Goal: Transaction & Acquisition: Book appointment/travel/reservation

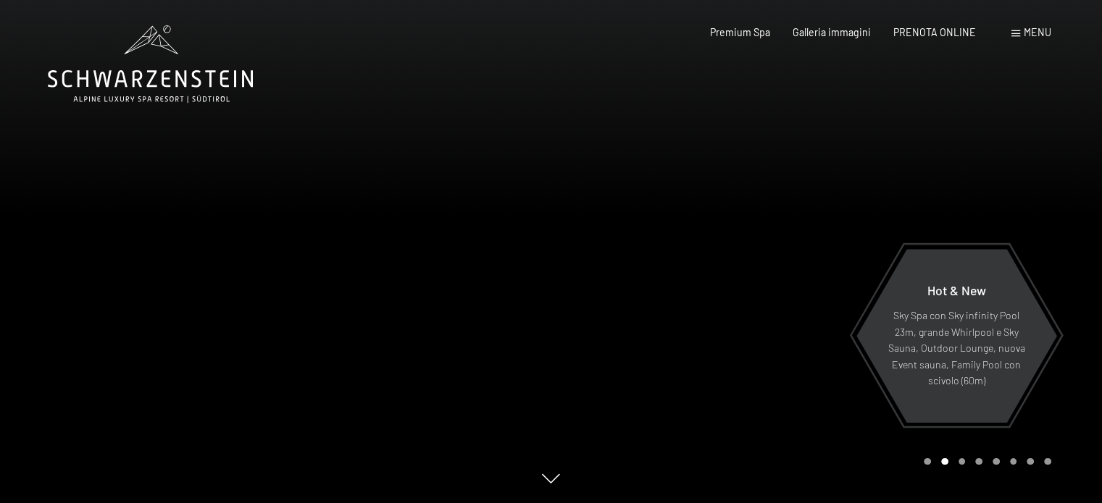
click at [1021, 34] on div "Menu" at bounding box center [1031, 32] width 40 height 14
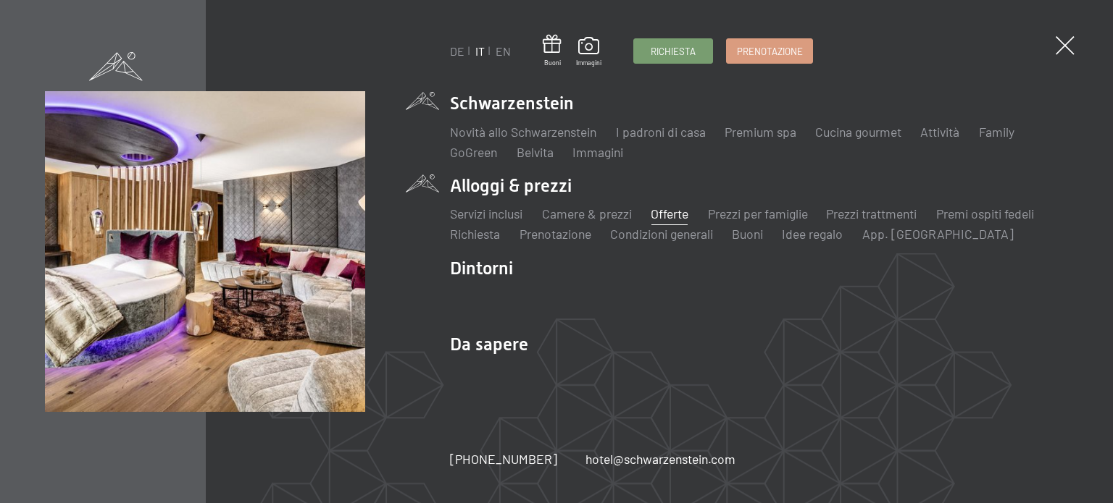
click at [668, 213] on link "Offerte" at bounding box center [669, 214] width 38 height 16
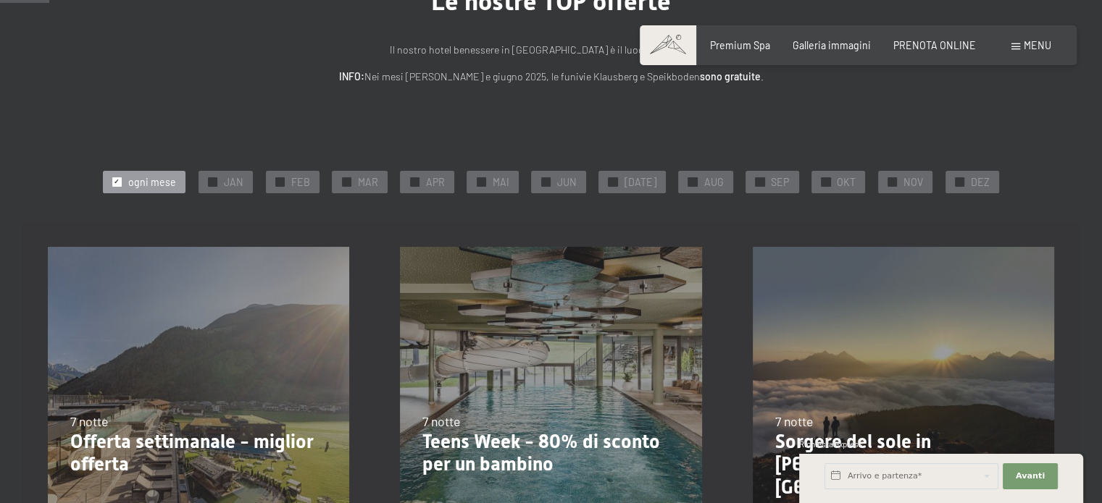
scroll to position [145, 0]
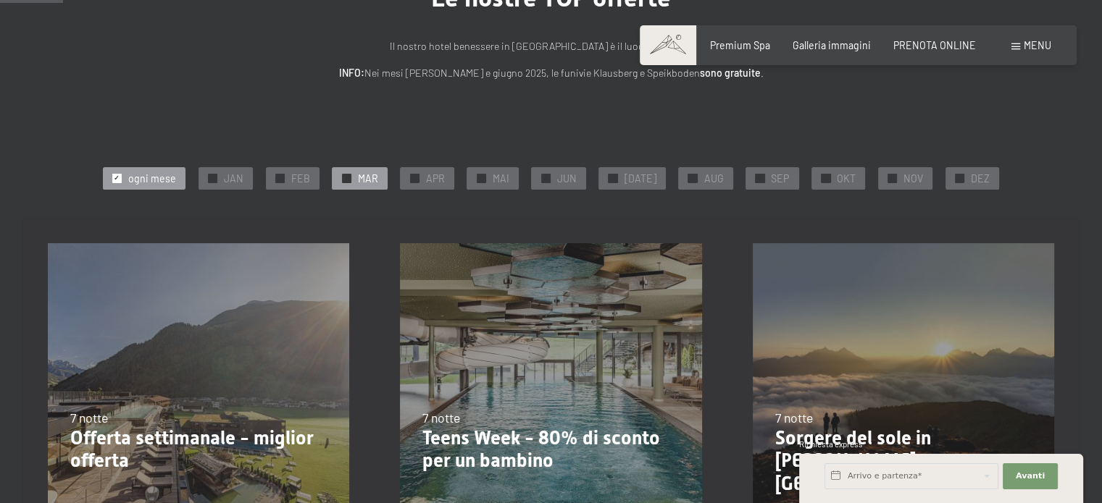
click at [359, 176] on div "✓ MAR" at bounding box center [359, 178] width 55 height 22
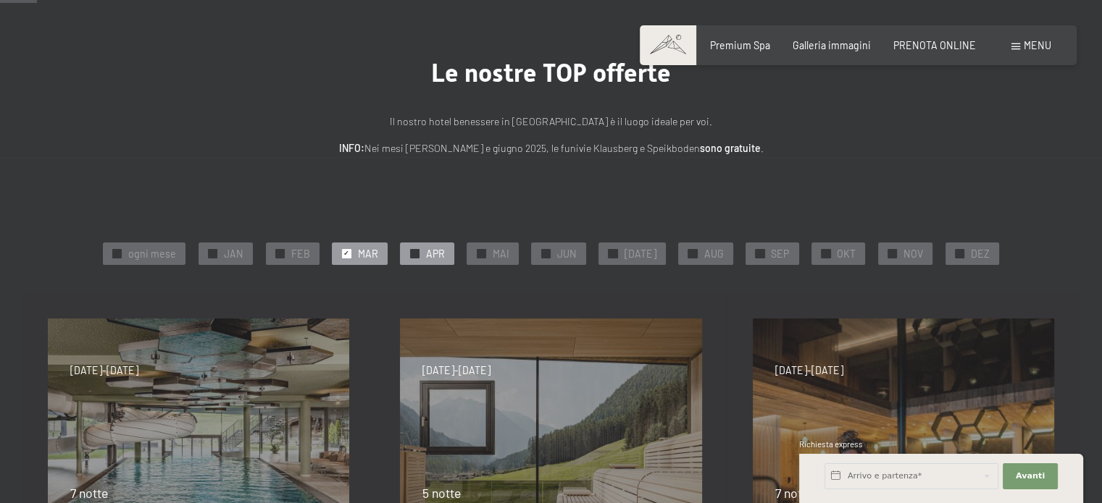
scroll to position [72, 0]
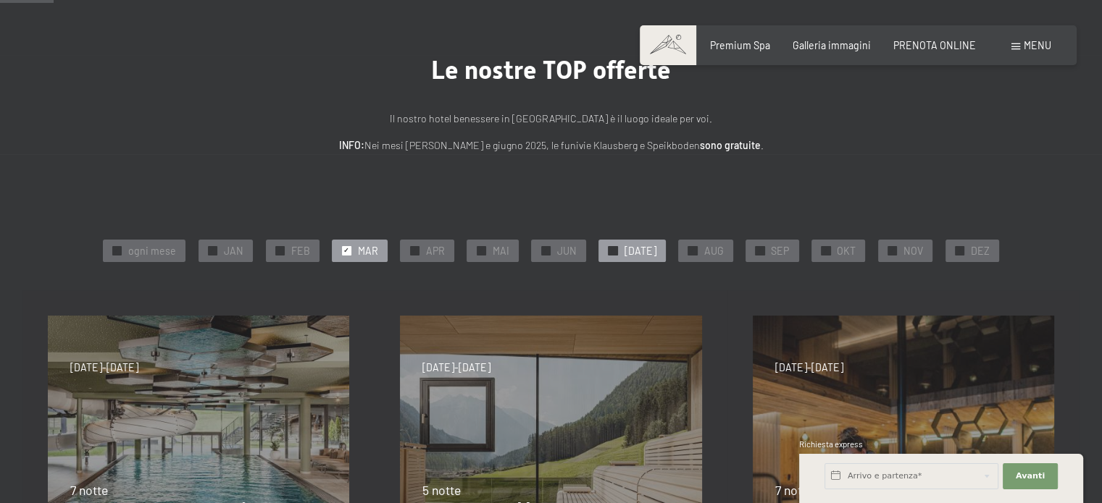
click at [638, 251] on span "JUL" at bounding box center [640, 251] width 32 height 14
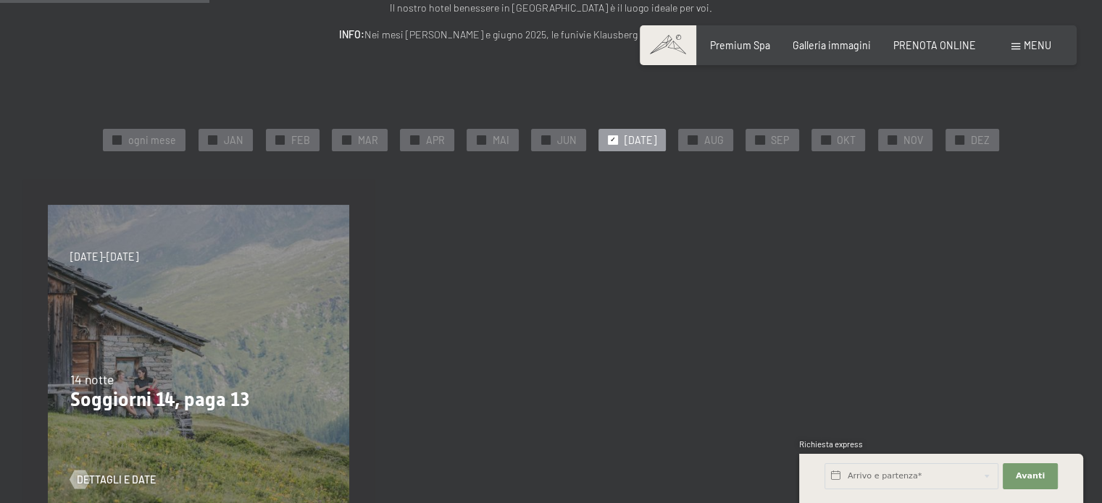
scroll to position [217, 0]
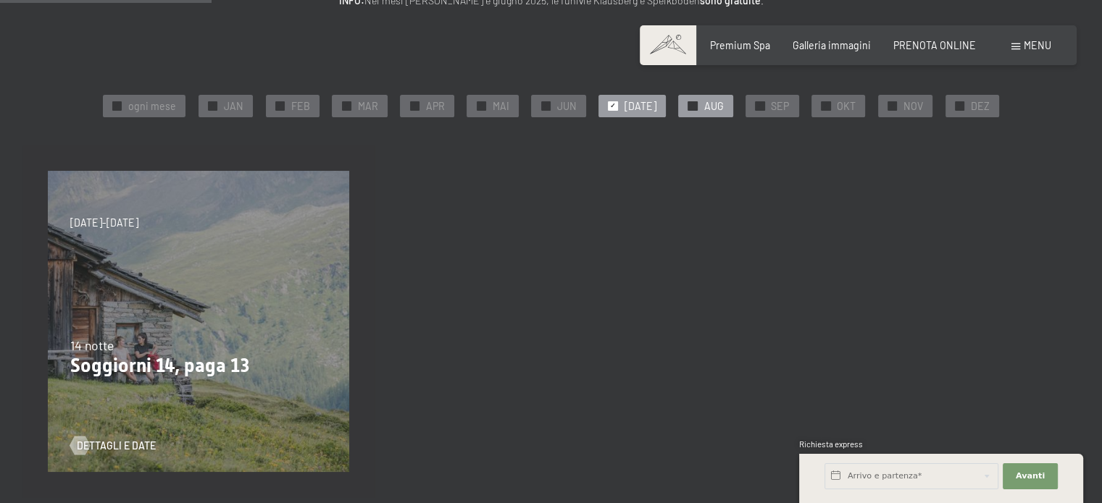
click at [703, 104] on span "AUG" at bounding box center [713, 106] width 20 height 14
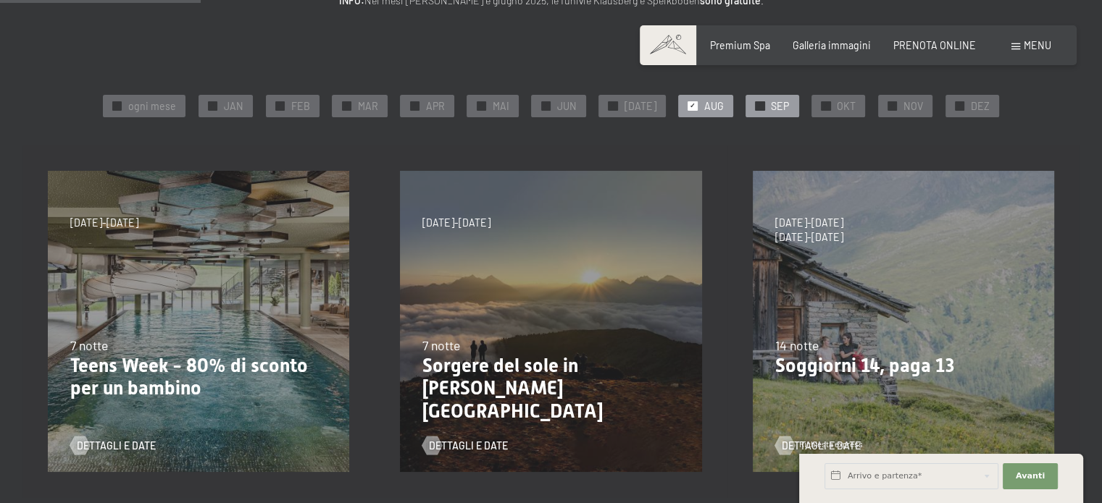
click at [771, 104] on span "SEP" at bounding box center [780, 106] width 18 height 14
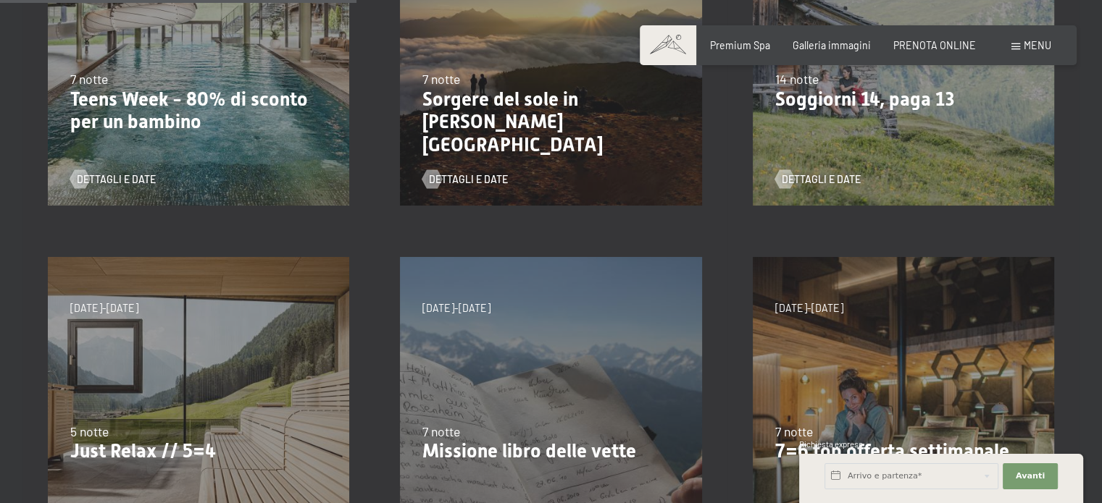
scroll to position [507, 0]
